Goal: Information Seeking & Learning: Learn about a topic

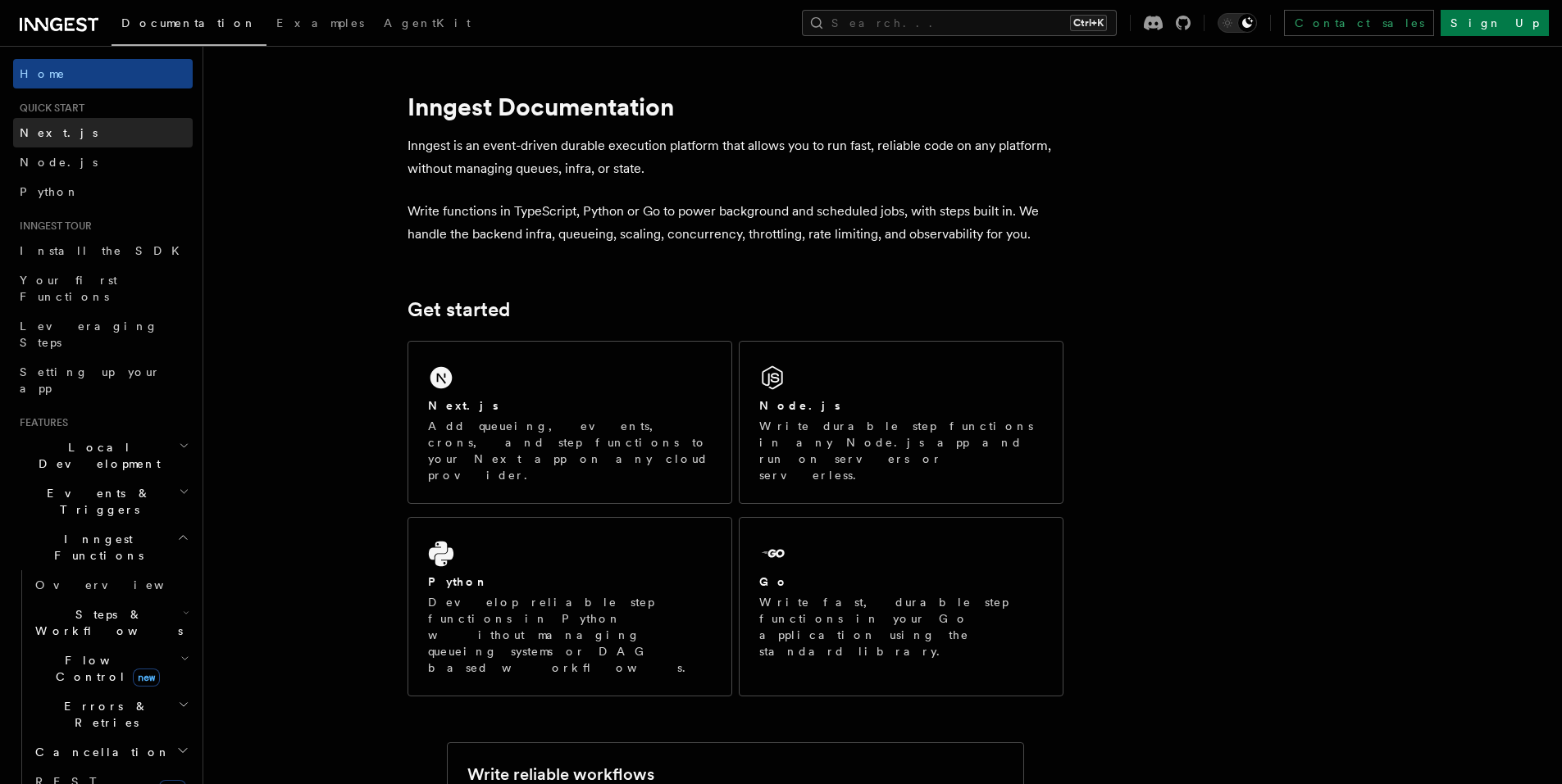
click at [71, 129] on link "Next.js" at bounding box center [103, 133] width 180 height 29
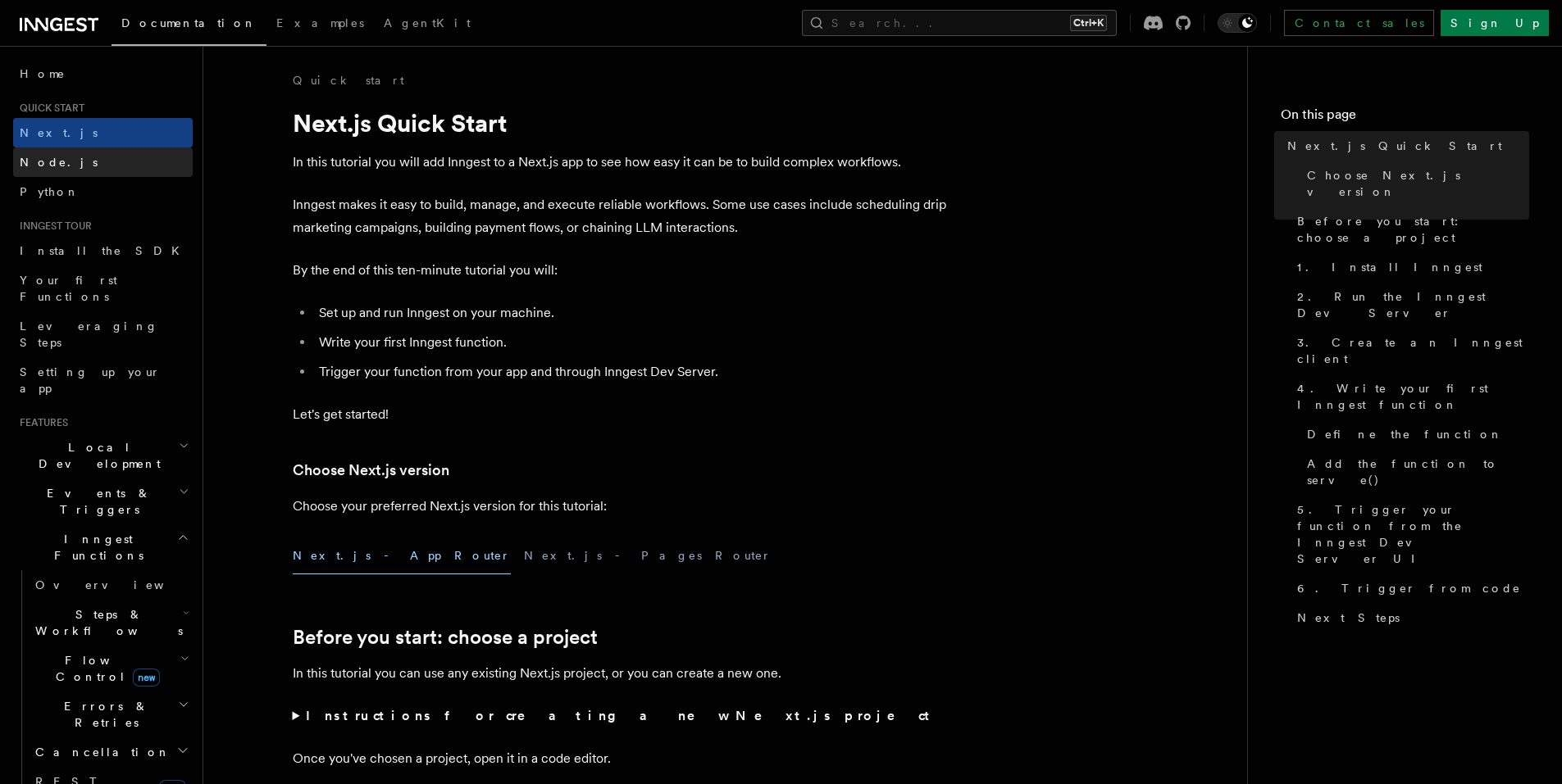
click at [71, 166] on link "Node.js" at bounding box center [103, 162] width 180 height 29
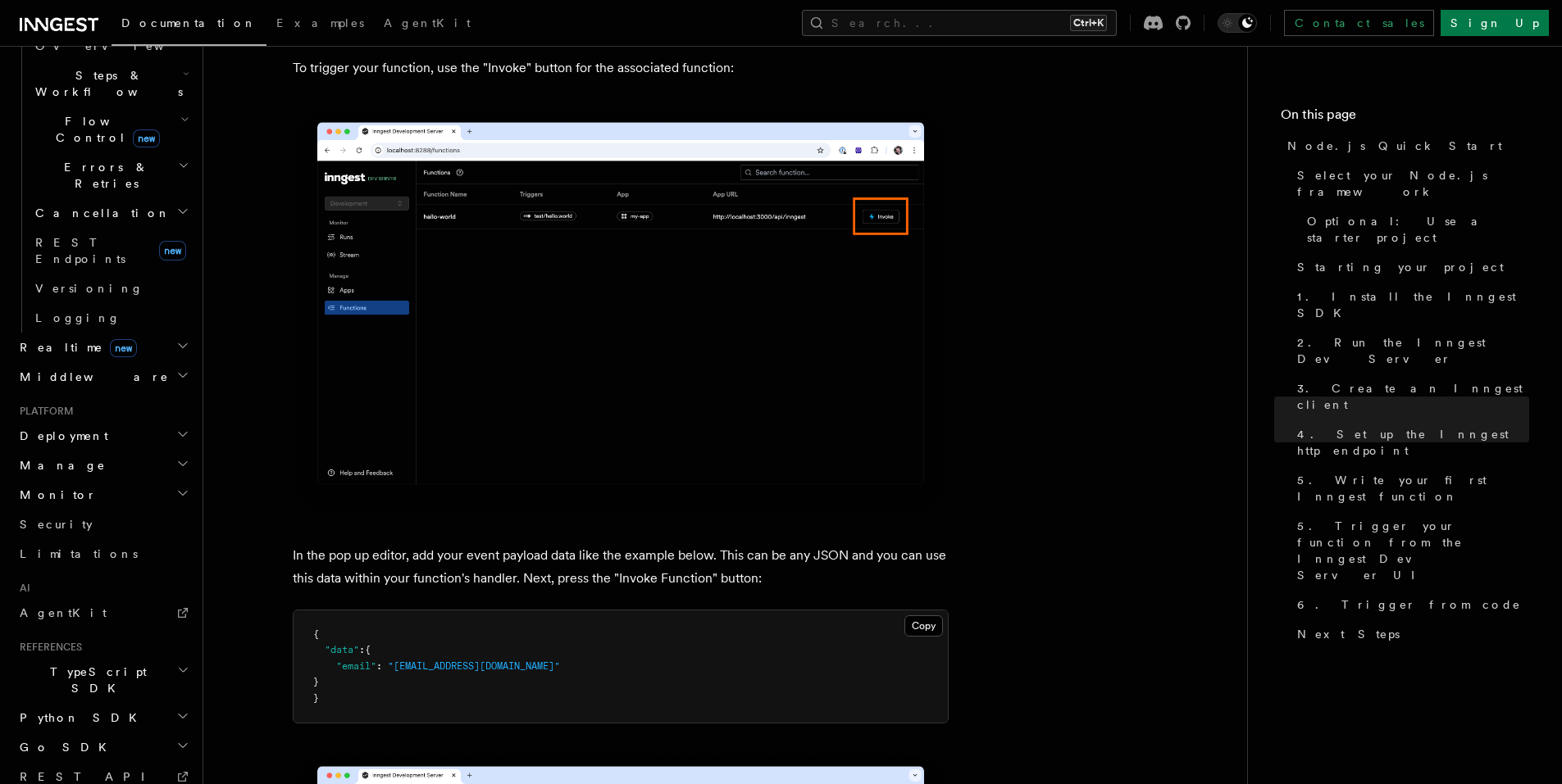
scroll to position [559, 0]
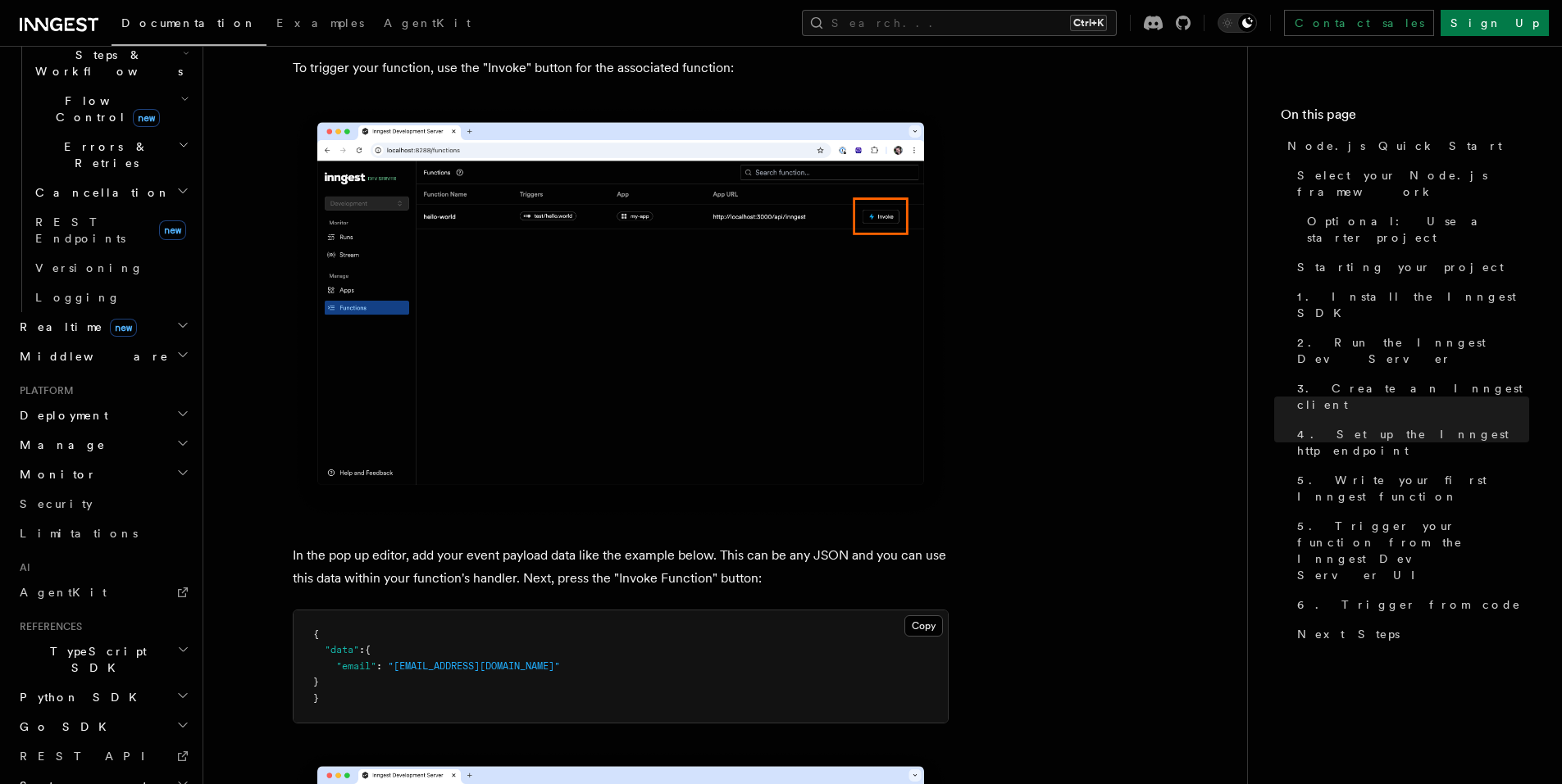
click at [67, 459] on h2 "Monitor" at bounding box center [103, 474] width 180 height 29
click at [75, 407] on span "Deployment" at bounding box center [61, 415] width 95 height 17
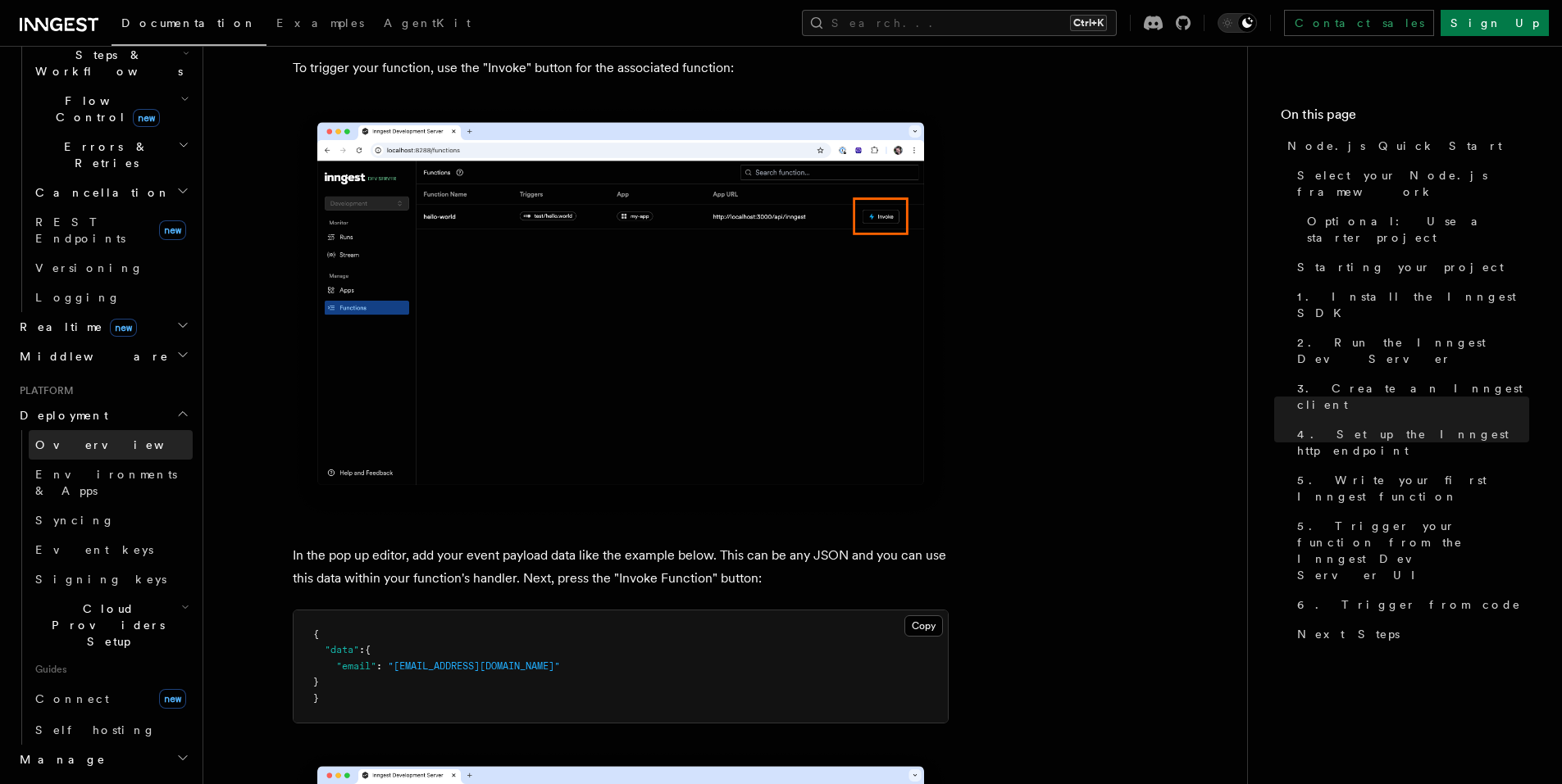
click at [77, 438] on span "Overview" at bounding box center [119, 445] width 169 height 13
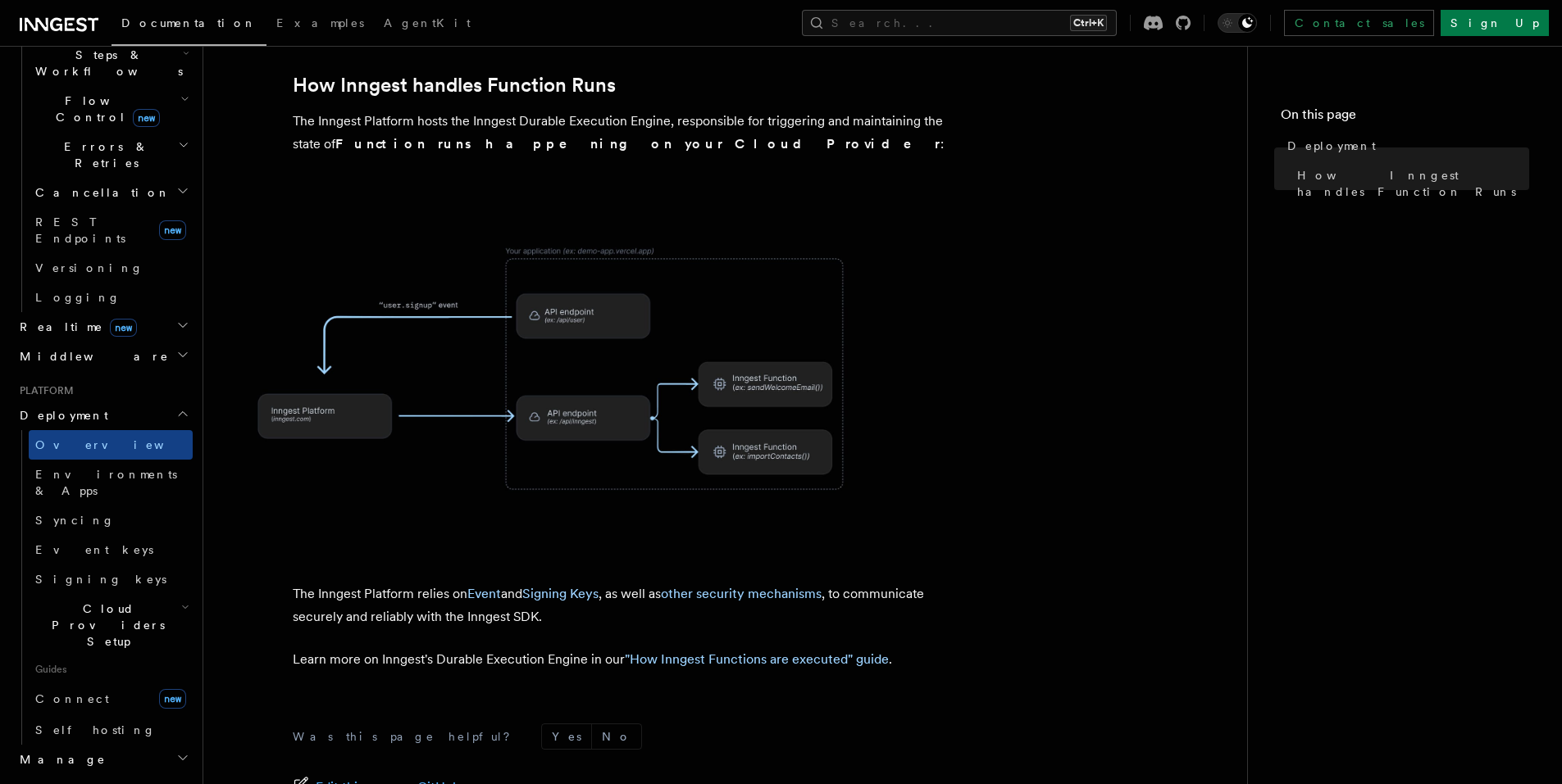
scroll to position [613, 0]
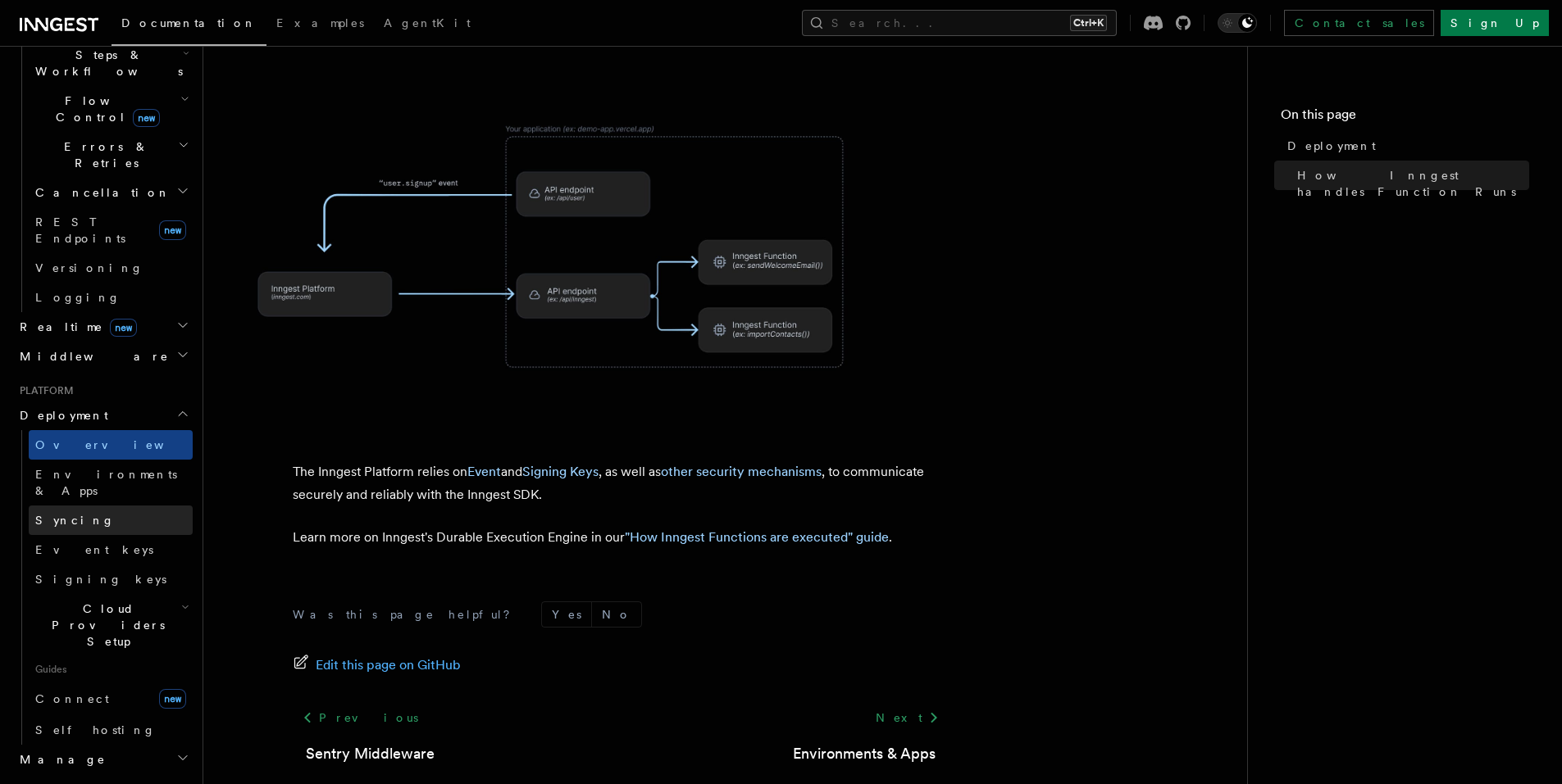
click at [100, 505] on link "Syncing" at bounding box center [110, 520] width 164 height 29
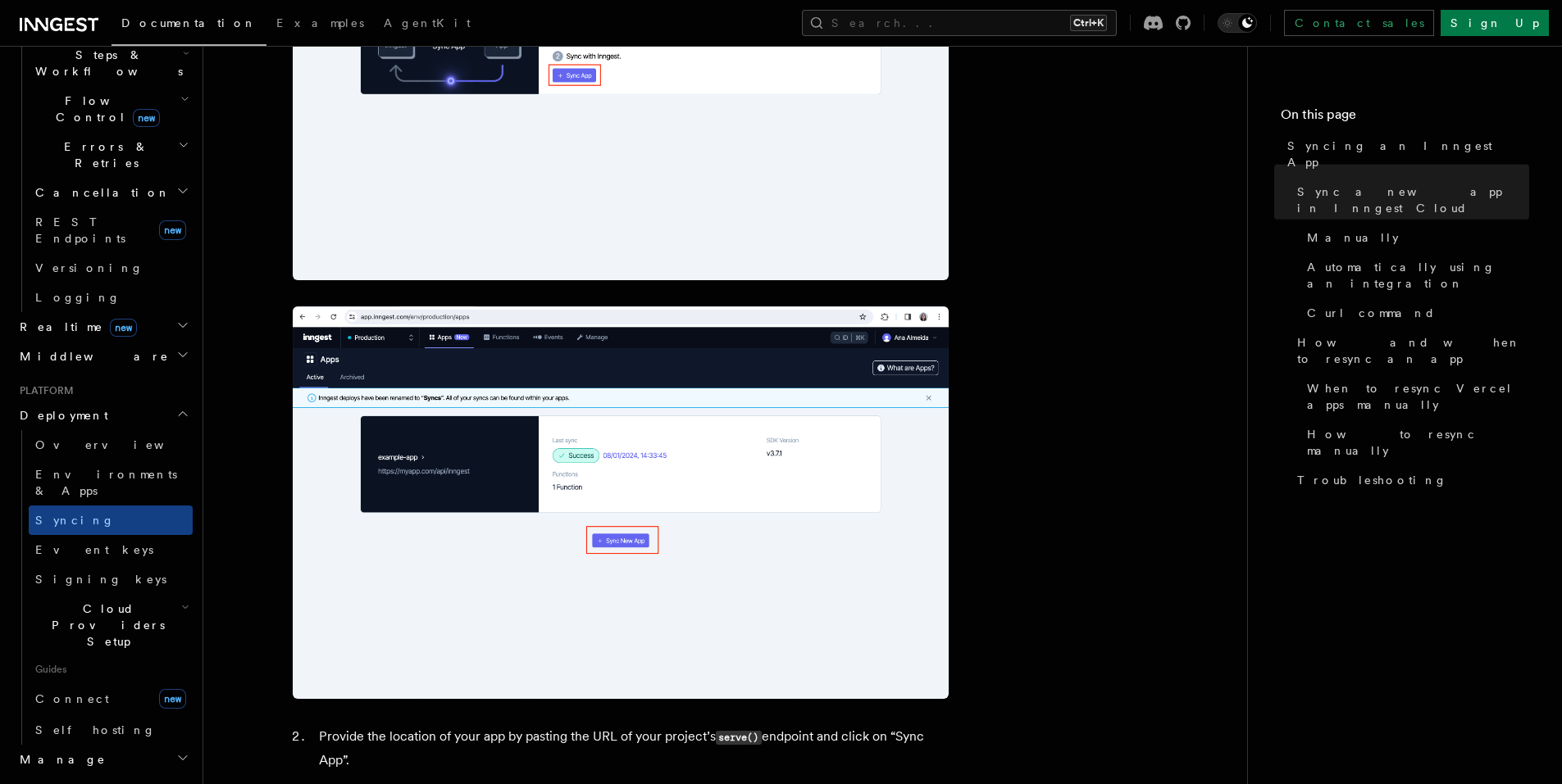
scroll to position [820, 0]
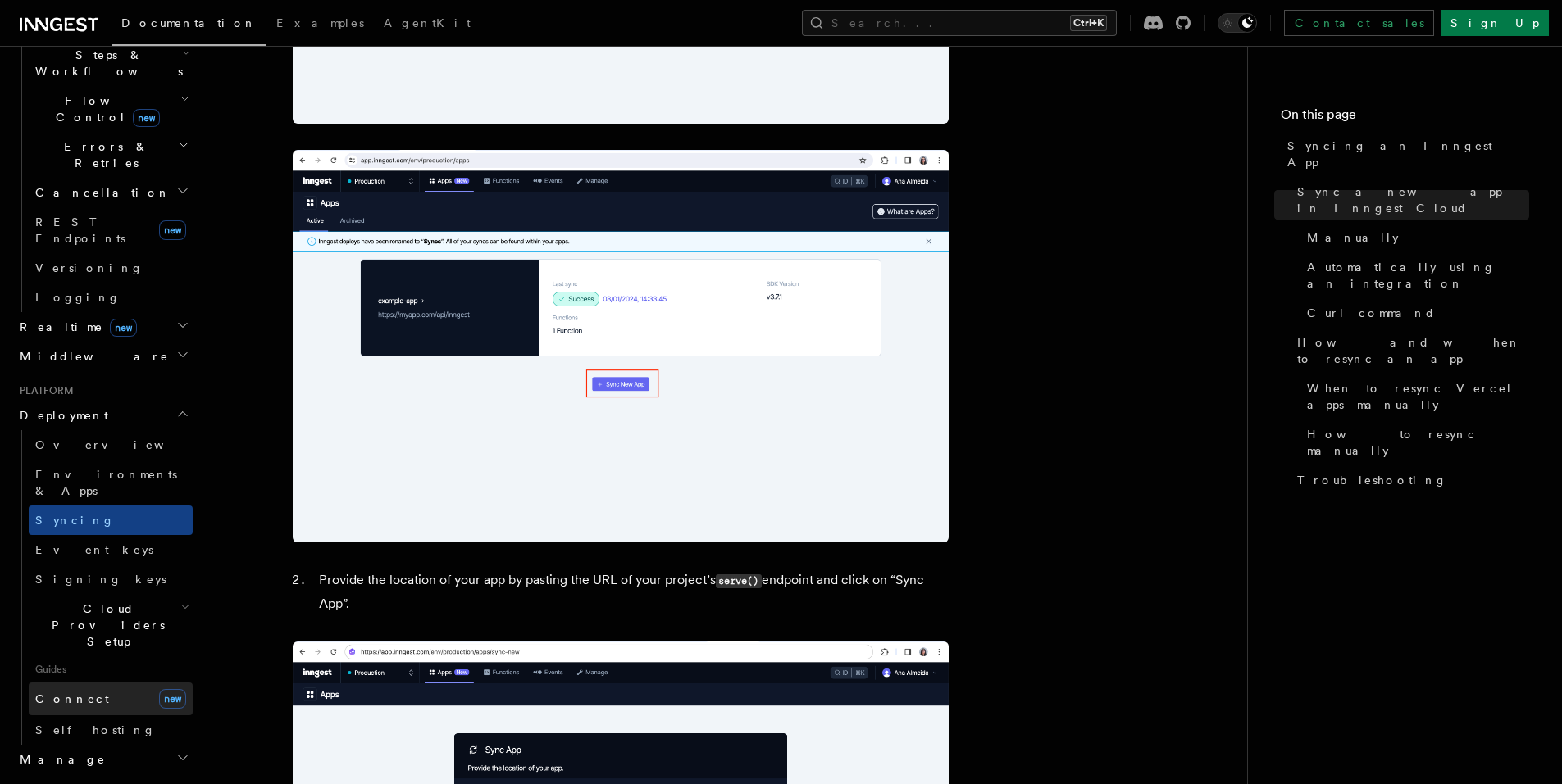
click at [89, 683] on link "Connect new" at bounding box center [110, 700] width 164 height 33
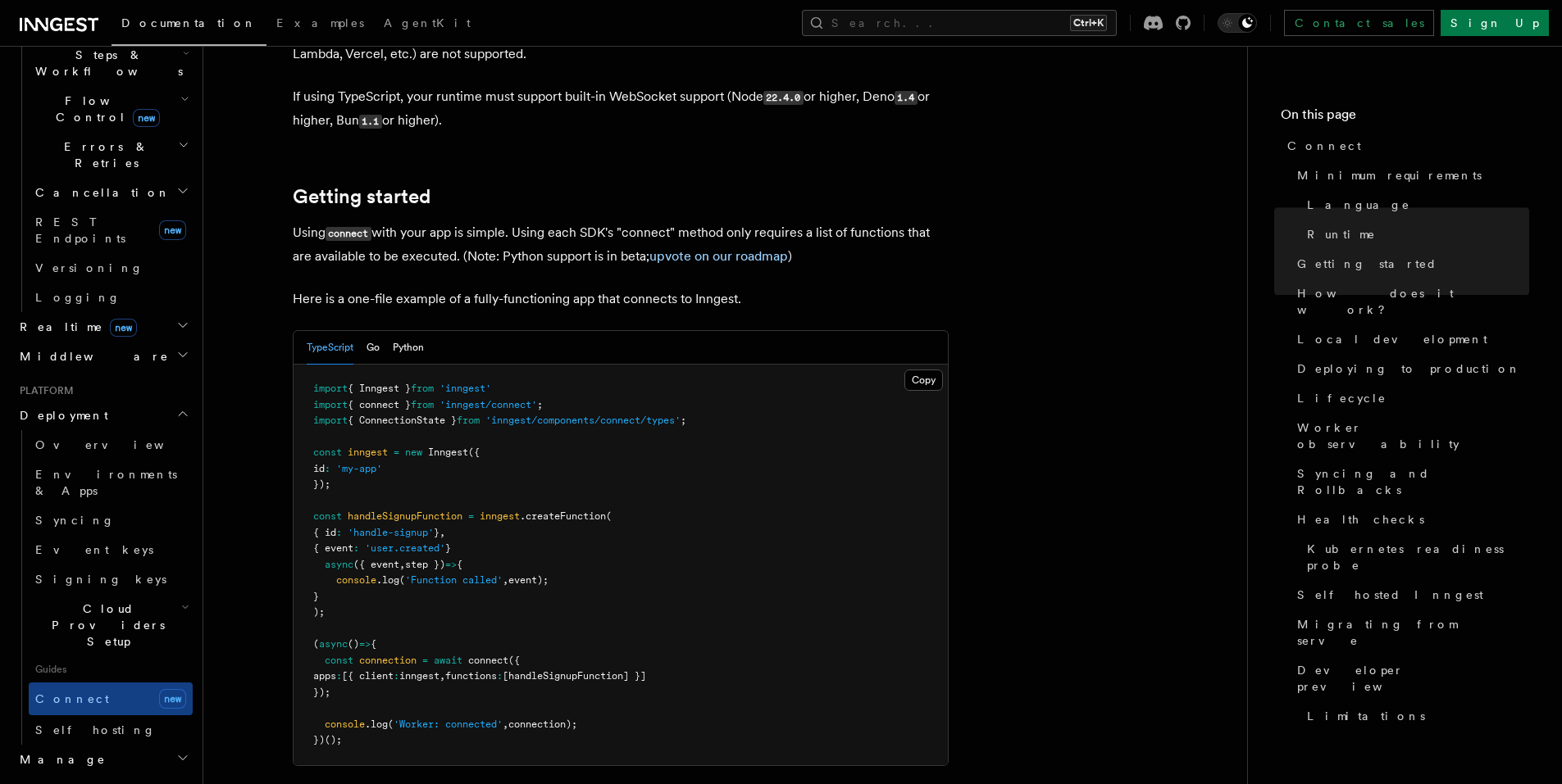
scroll to position [984, 0]
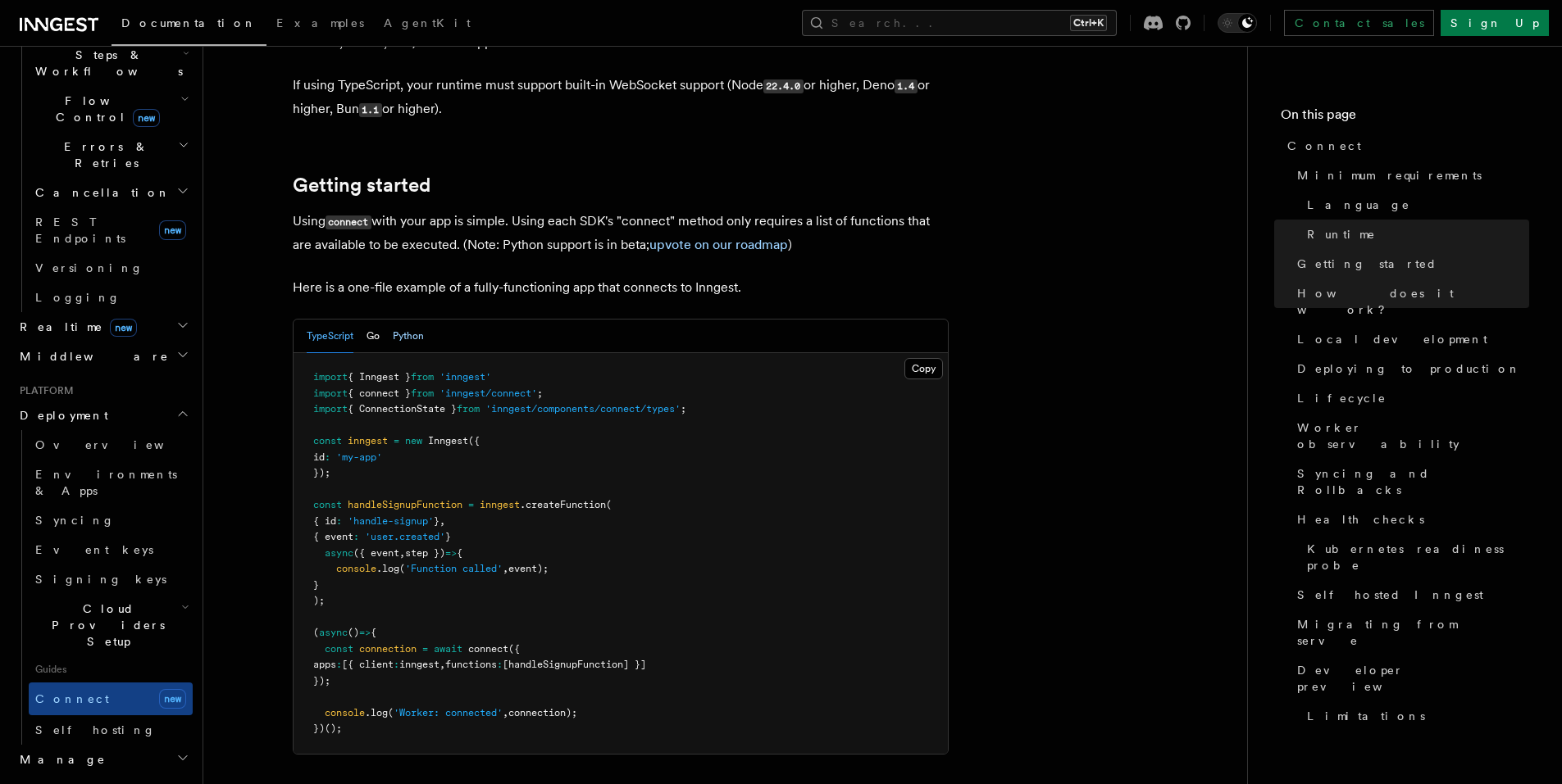
click at [404, 320] on button "Python" at bounding box center [408, 337] width 31 height 34
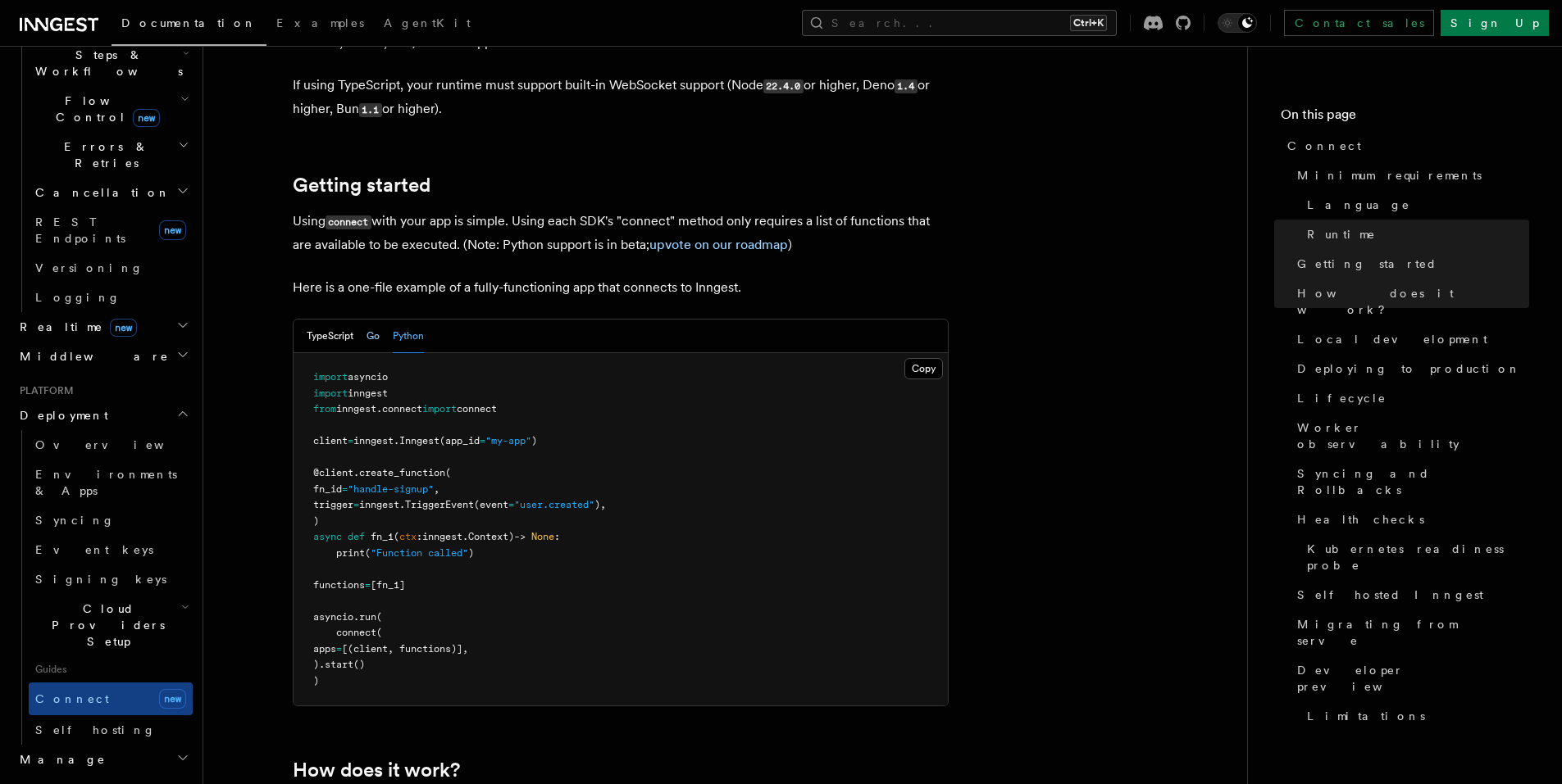
click at [380, 320] on button "Go" at bounding box center [373, 337] width 13 height 34
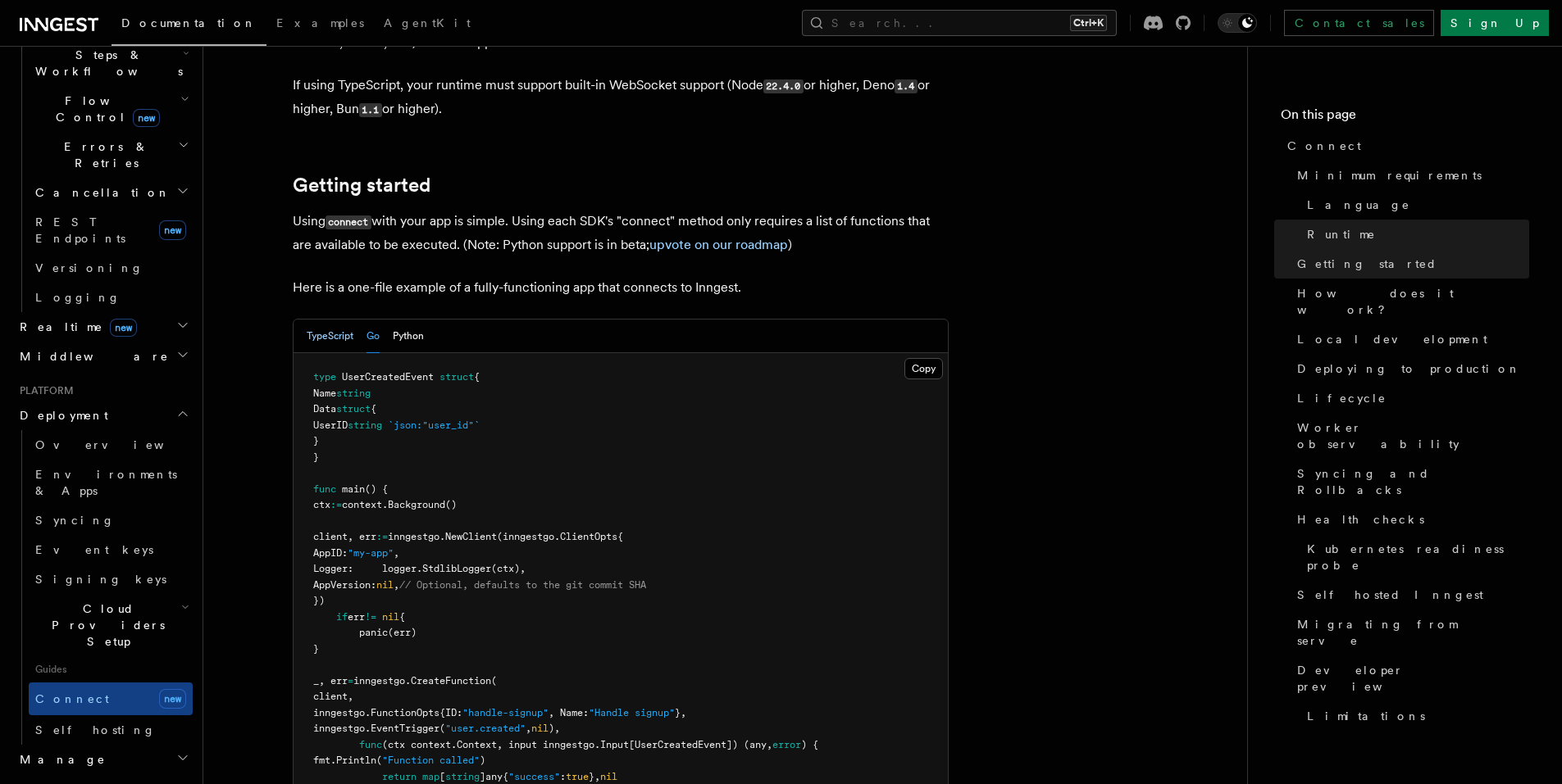
click at [336, 320] on button "TypeScript" at bounding box center [329, 337] width 47 height 34
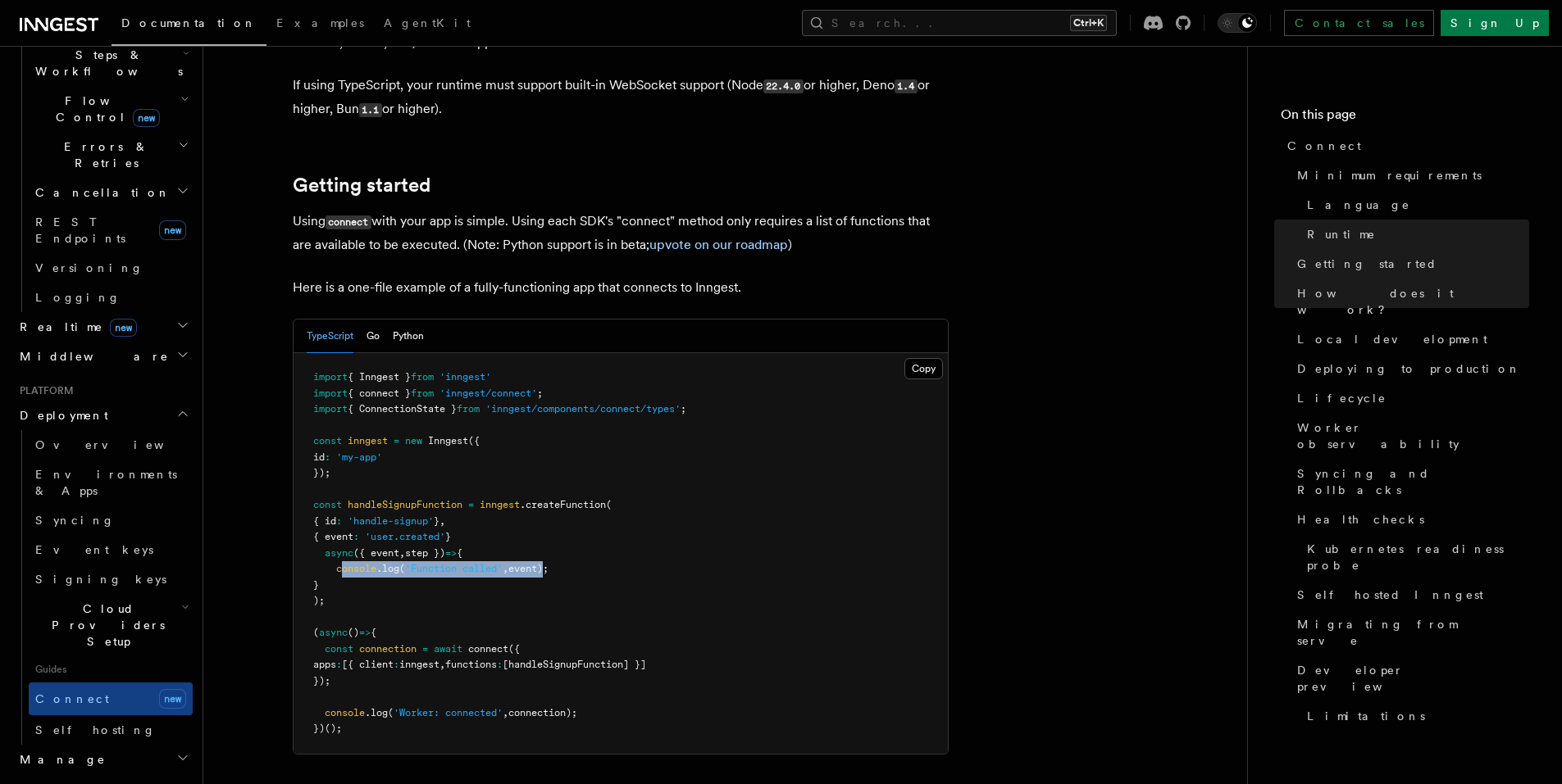
drag, startPoint x: 345, startPoint y: 498, endPoint x: 550, endPoint y: 502, distance: 205.0
click at [548, 563] on span "console .log ( 'Function called' , event);" at bounding box center [430, 569] width 236 height 12
click at [625, 485] on pre "import { Inngest } from 'inngest' import { connect } from 'inngest/connect' ; i…" at bounding box center [620, 553] width 654 height 401
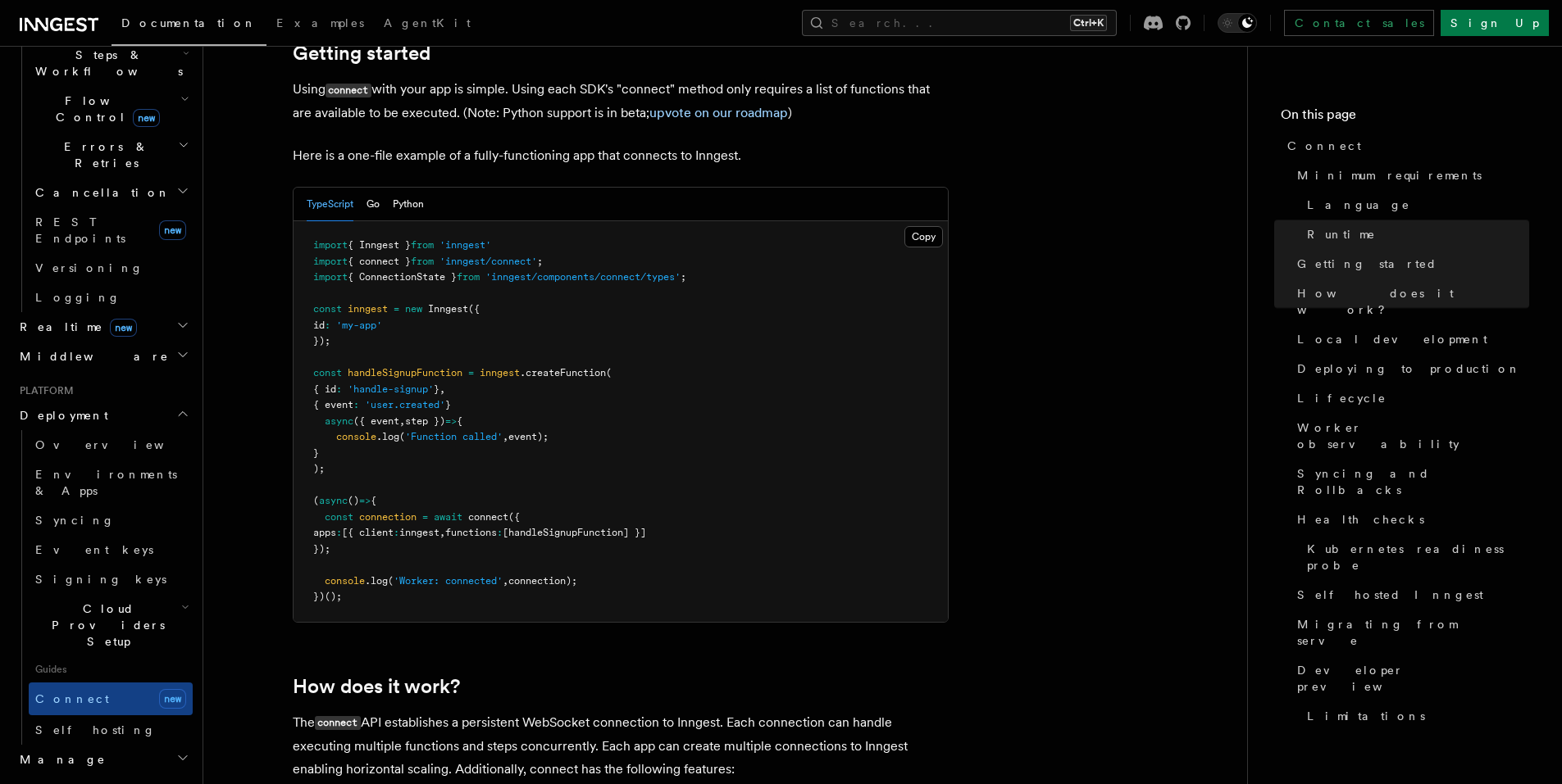
scroll to position [1147, 0]
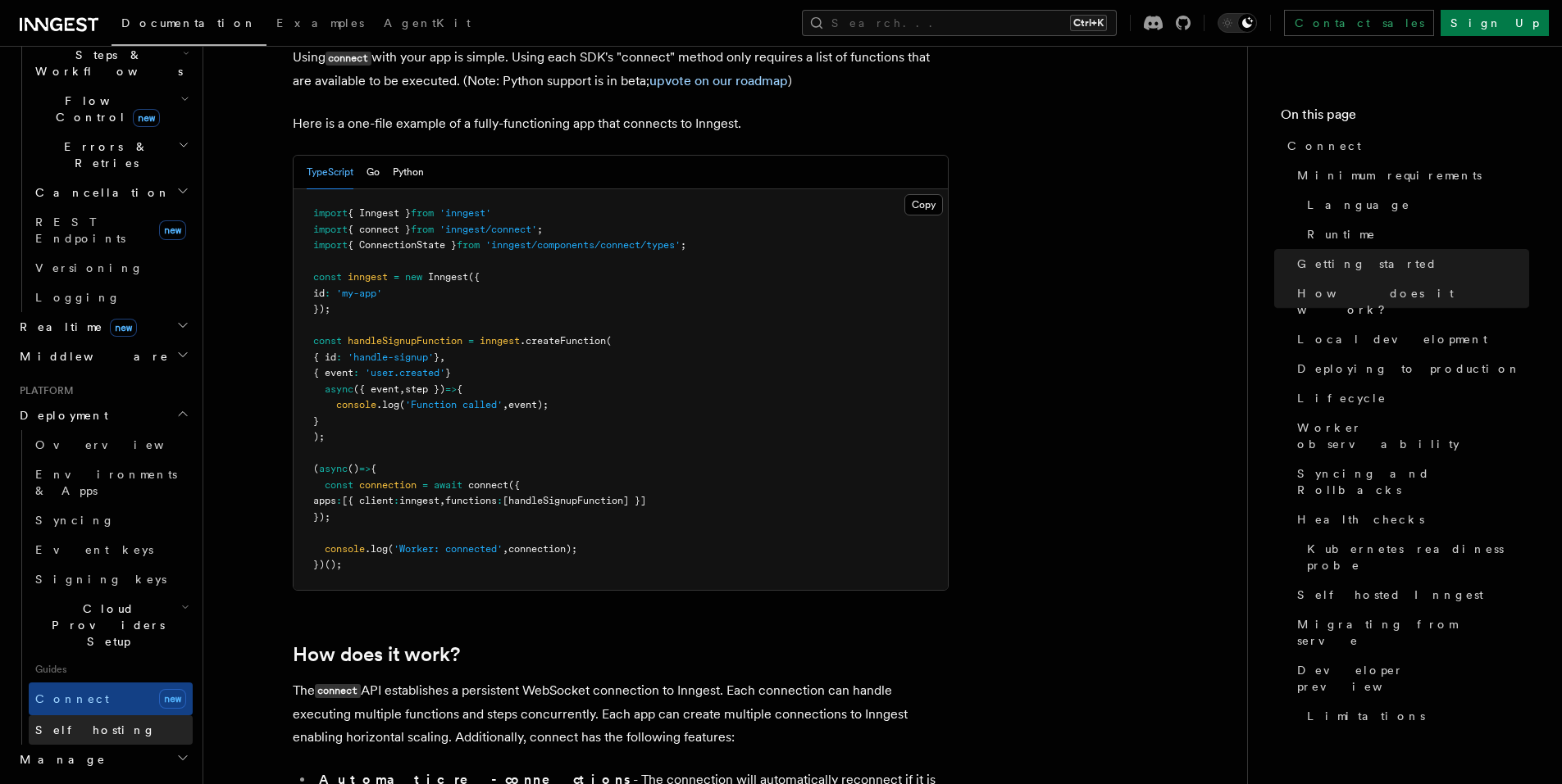
click at [73, 723] on span "Self hosting" at bounding box center [94, 730] width 120 height 13
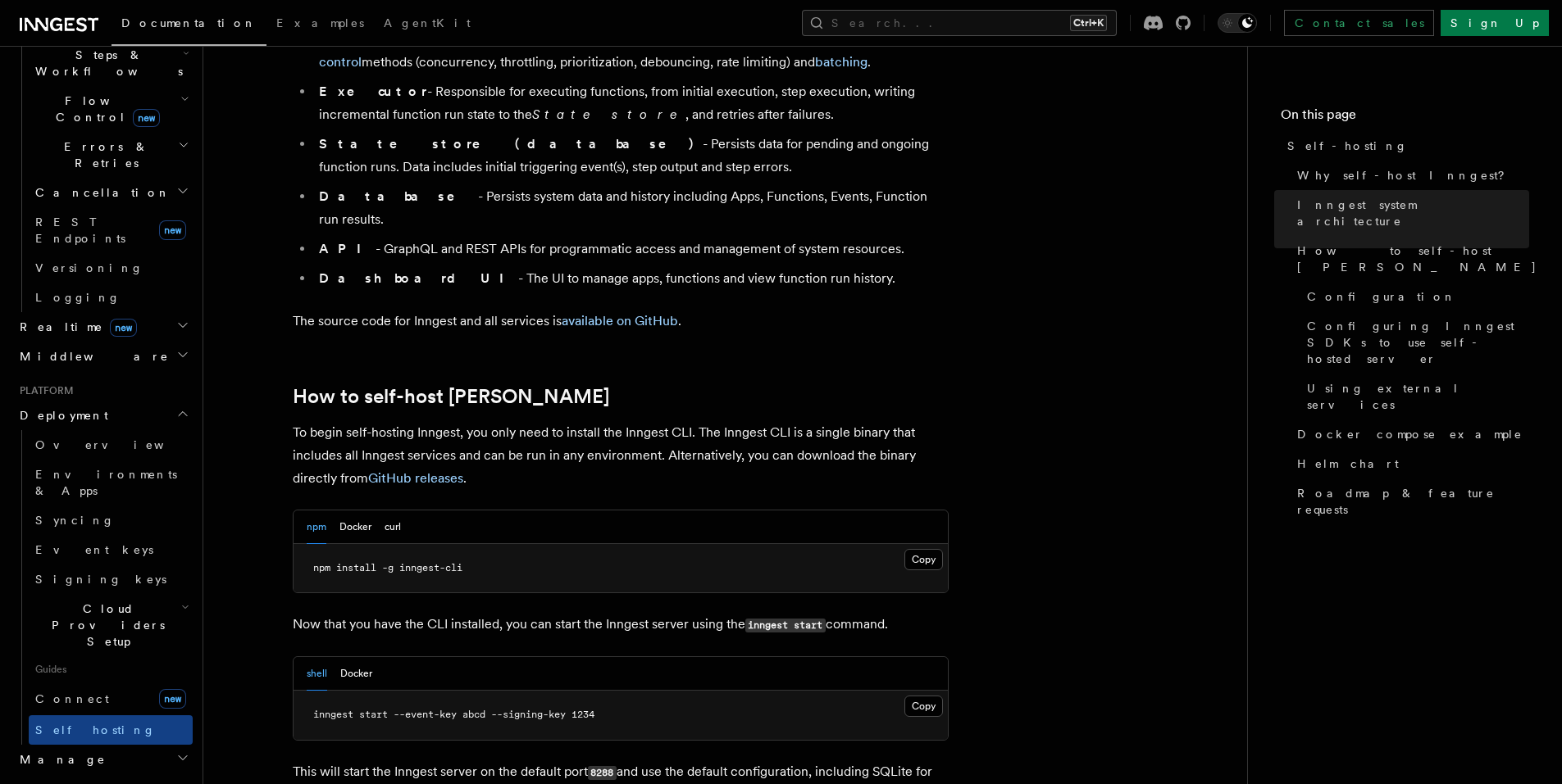
scroll to position [1640, 0]
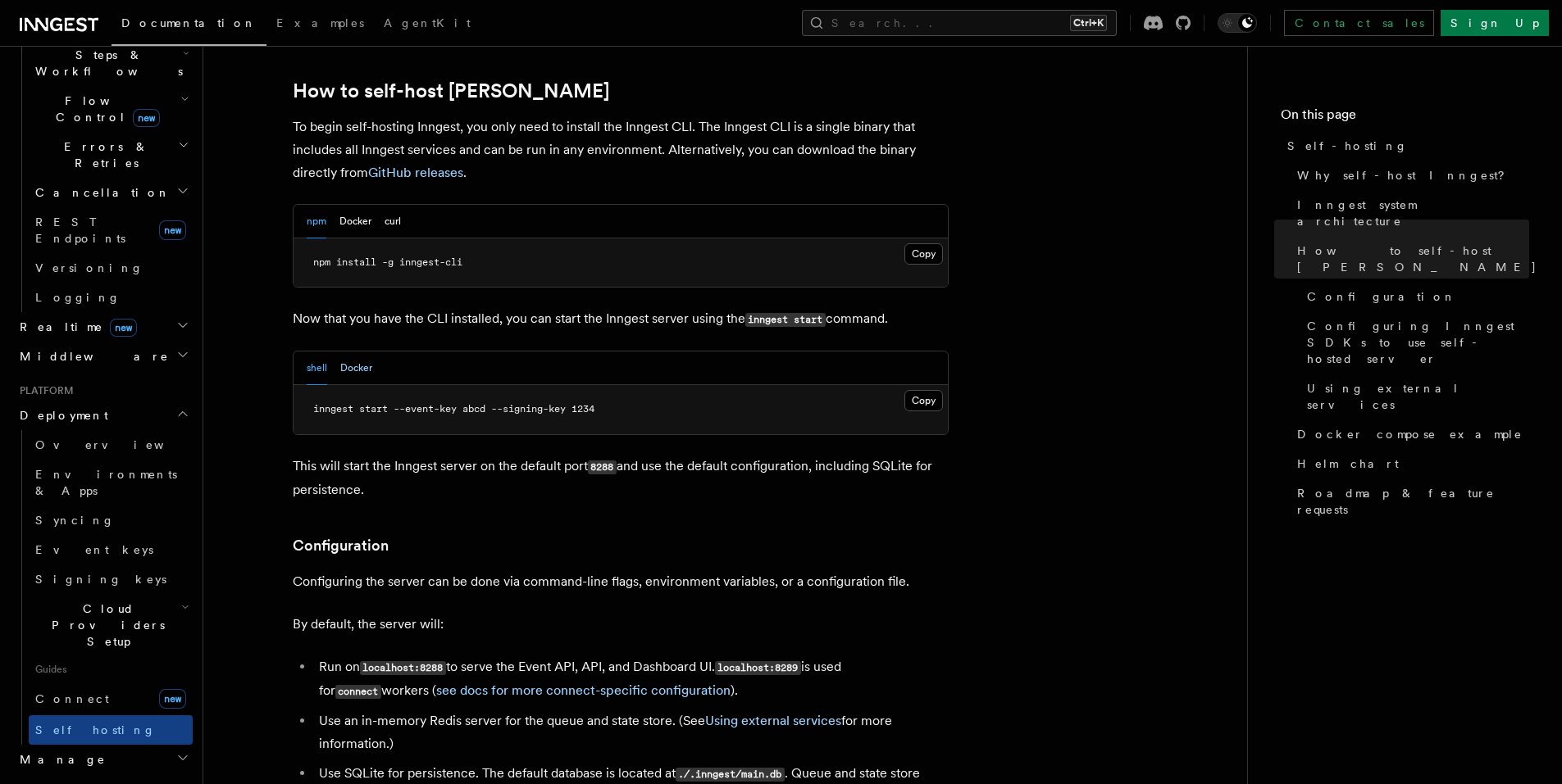
click at [357, 351] on button "Docker" at bounding box center [356, 368] width 32 height 34
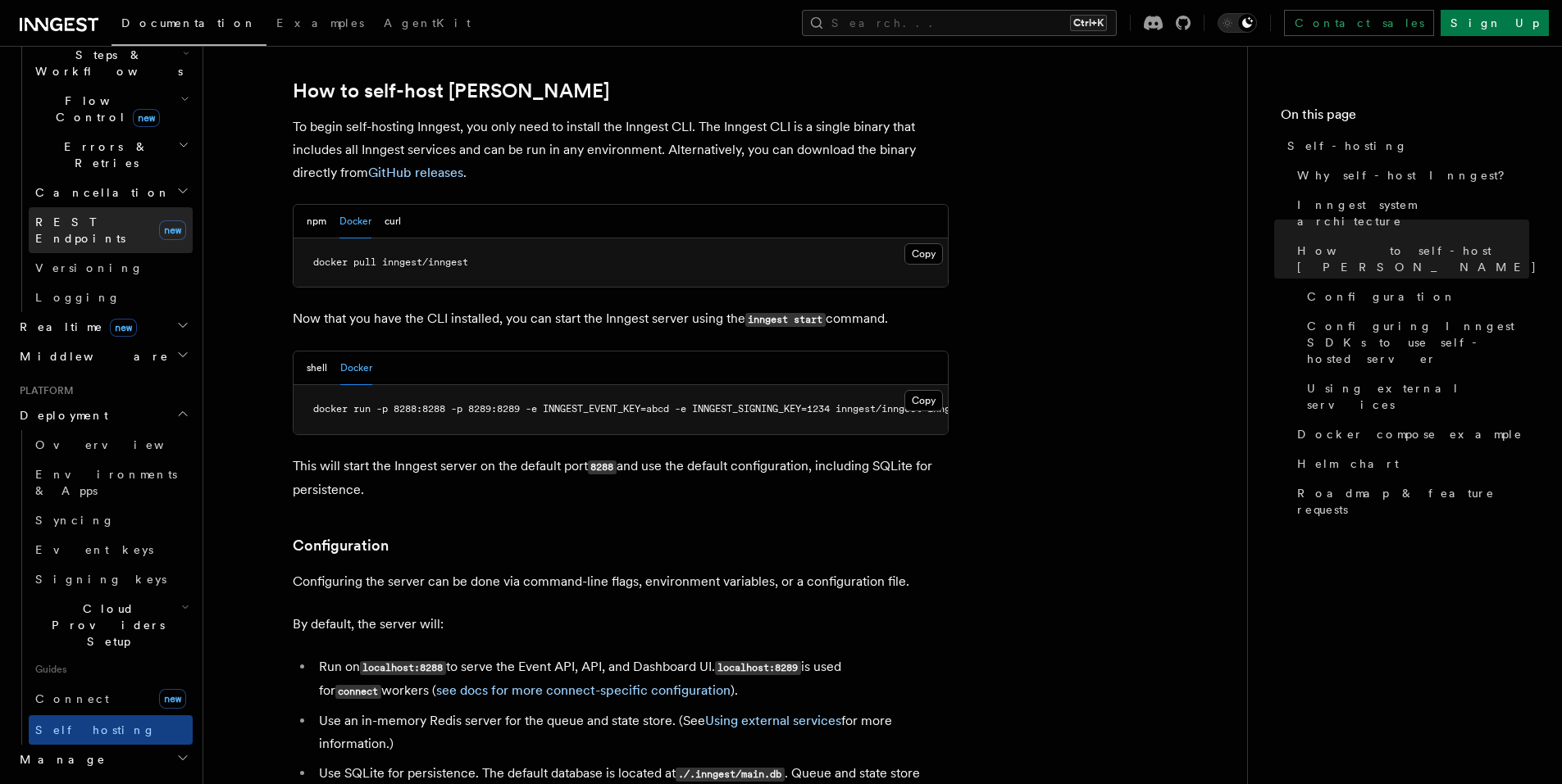
click at [116, 214] on span "REST Endpoints" at bounding box center [94, 230] width 117 height 33
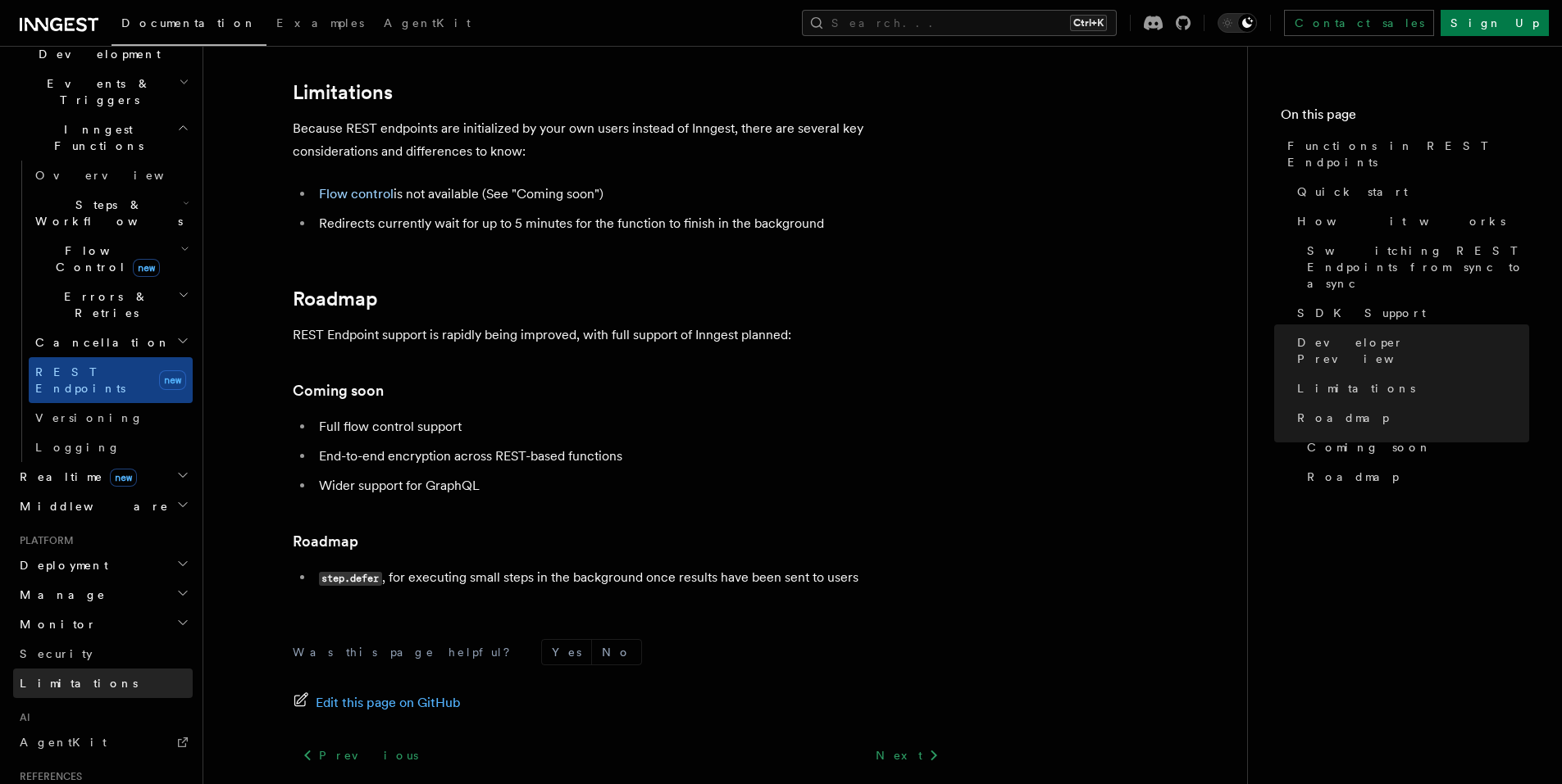
scroll to position [559, 0]
